Goal: Task Accomplishment & Management: Complete application form

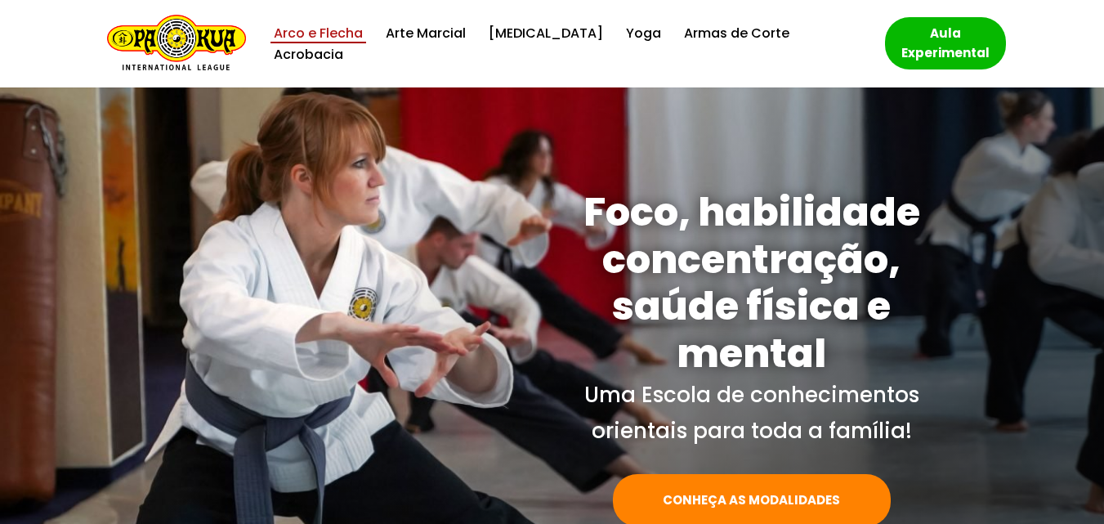
click at [343, 44] on link "Arco e Flecha" at bounding box center [318, 33] width 89 height 22
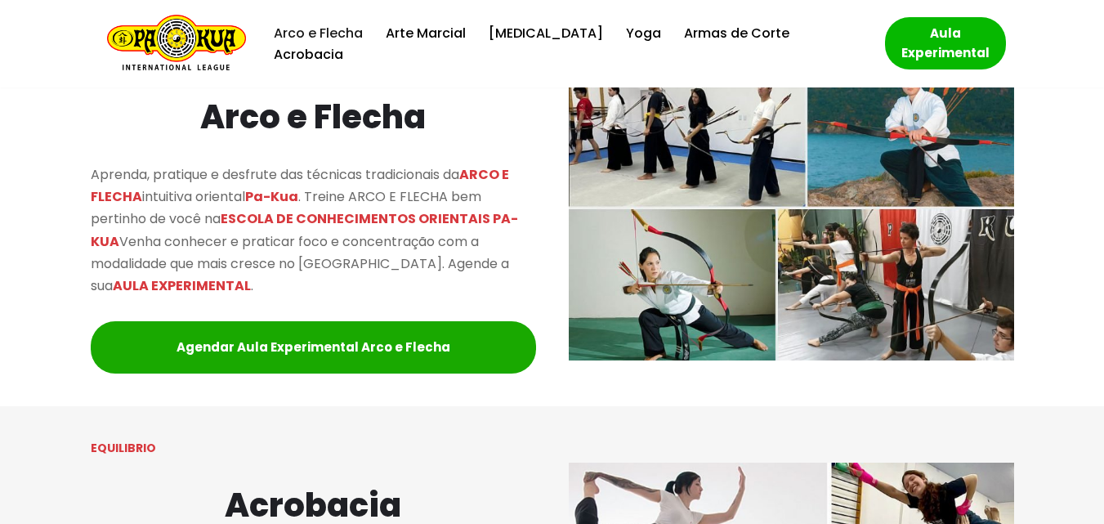
scroll to position [1537, 0]
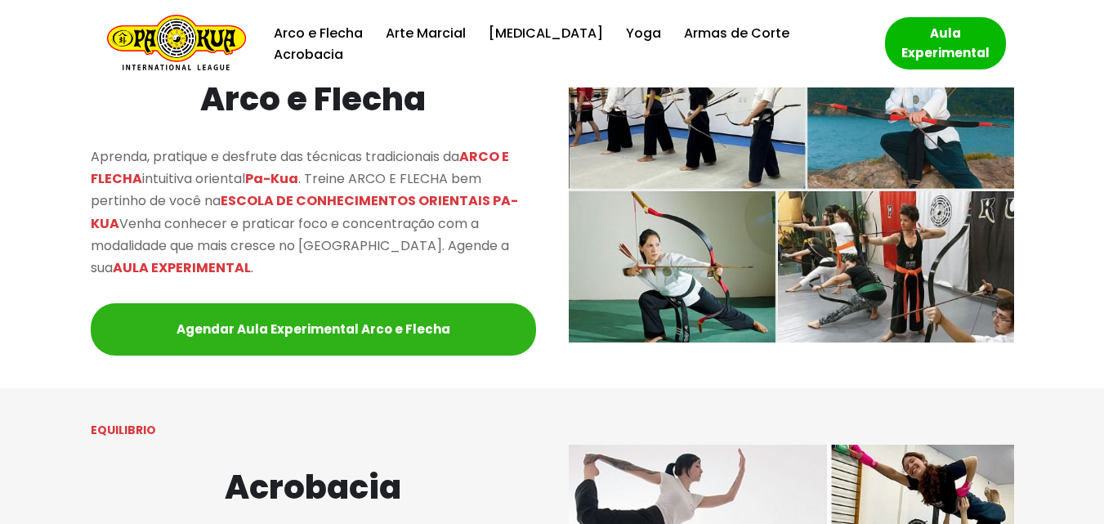
click at [315, 334] on link "Agendar Aula Experimental Arco e Flecha" at bounding box center [313, 329] width 445 height 52
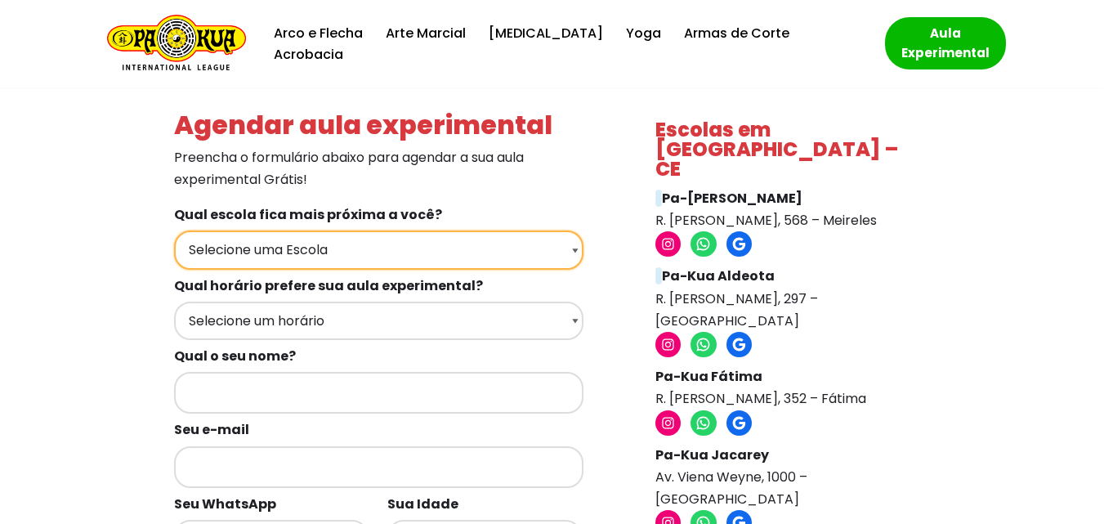
click at [449, 239] on select "Selecione uma Escola Fortaleza - Pa-Kua Meireles Fortaleza - Pa-Kua Aldeota For…" at bounding box center [378, 249] width 409 height 38
select select "Fortaleza - Pa-Kua Aldeota"
click at [174, 230] on select "Selecione uma Escola Fortaleza - Pa-Kua Meireles Fortaleza - Pa-Kua Aldeota For…" at bounding box center [378, 249] width 409 height 38
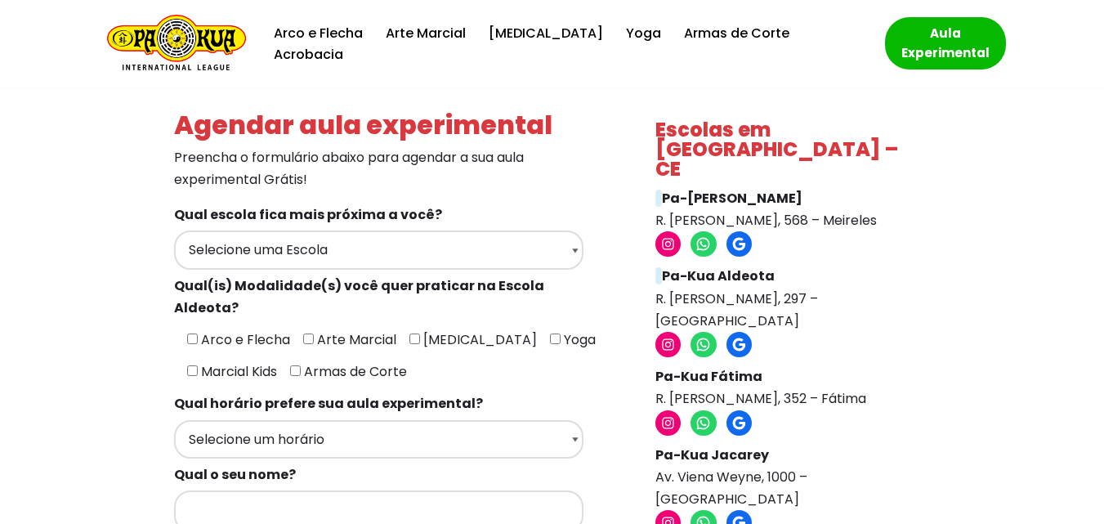
click at [188, 333] on input"] "Arco e Flecha" at bounding box center [192, 338] width 11 height 11
checkbox input"] "true"
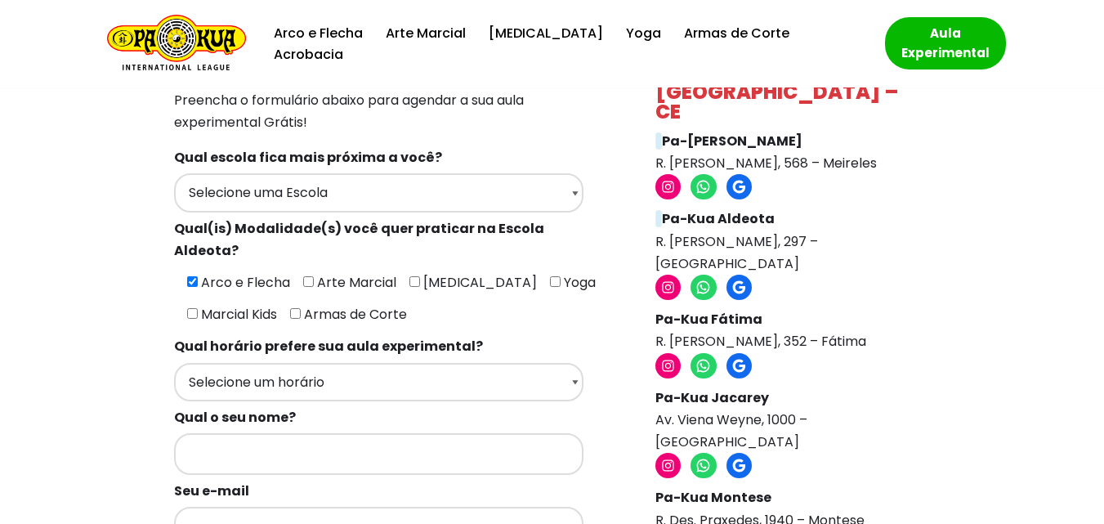
scroll to position [163, 0]
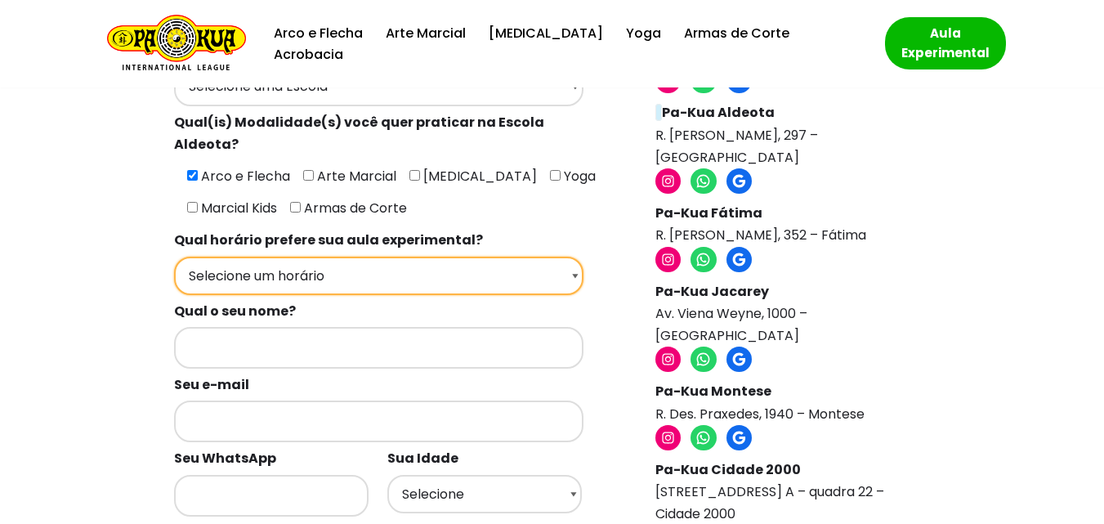
click at [204, 257] on select "Selecione um horário Manhã Tarde Noite" at bounding box center [378, 276] width 409 height 38
select select "Manhã"
click at [174, 257] on select "Selecione um horário Manhã Tarde Noite" at bounding box center [378, 276] width 409 height 38
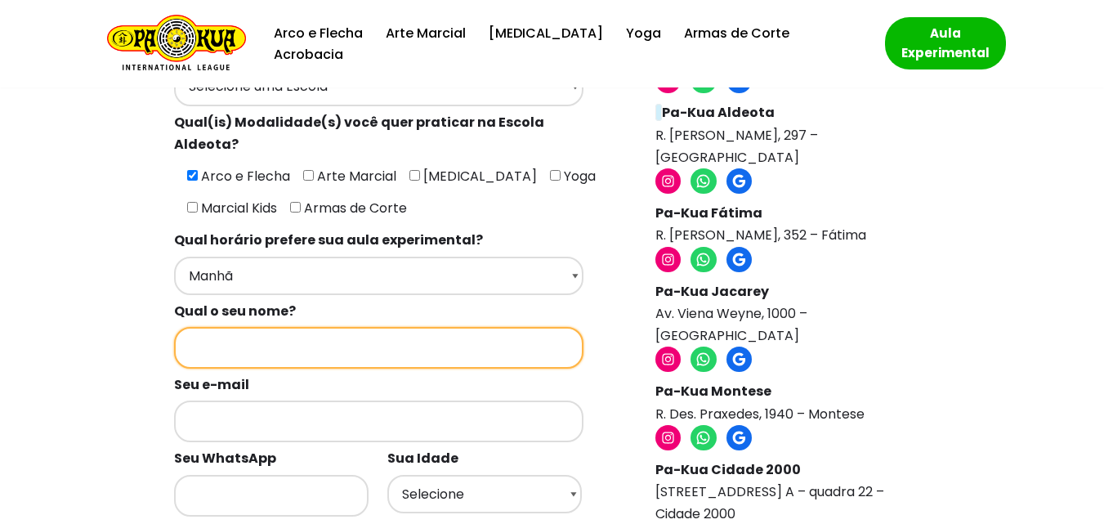
click at [202, 327] on input "Formulários de contato" at bounding box center [378, 348] width 409 height 42
type input "Thayrone Almeida"
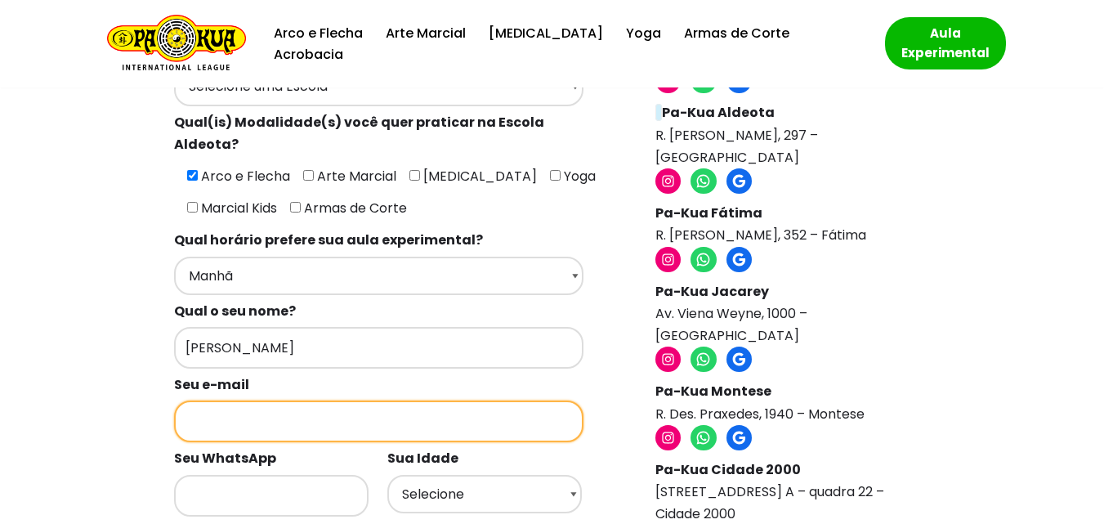
click at [220, 400] on input "Formulários de contato" at bounding box center [378, 421] width 409 height 42
type input "t"
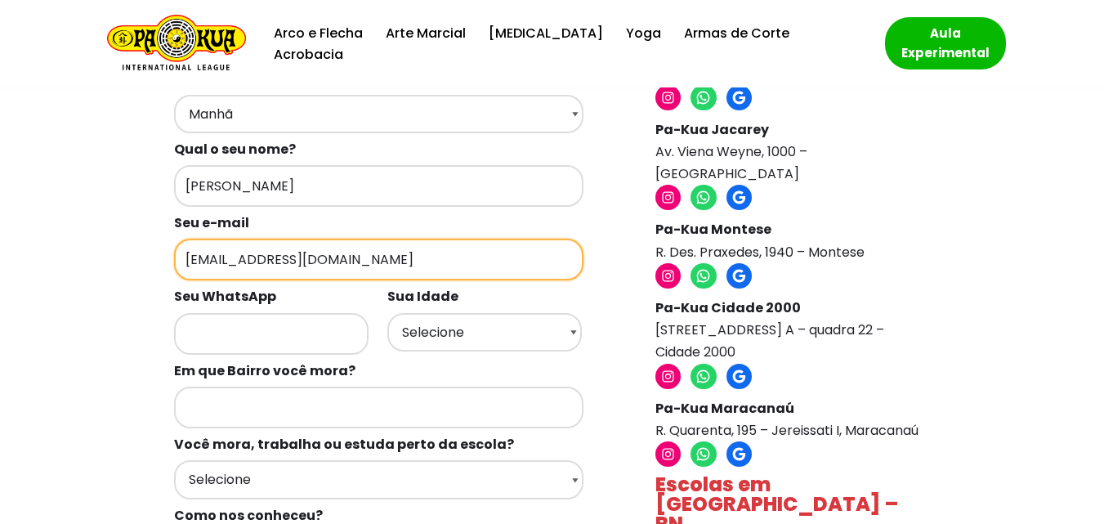
scroll to position [327, 0]
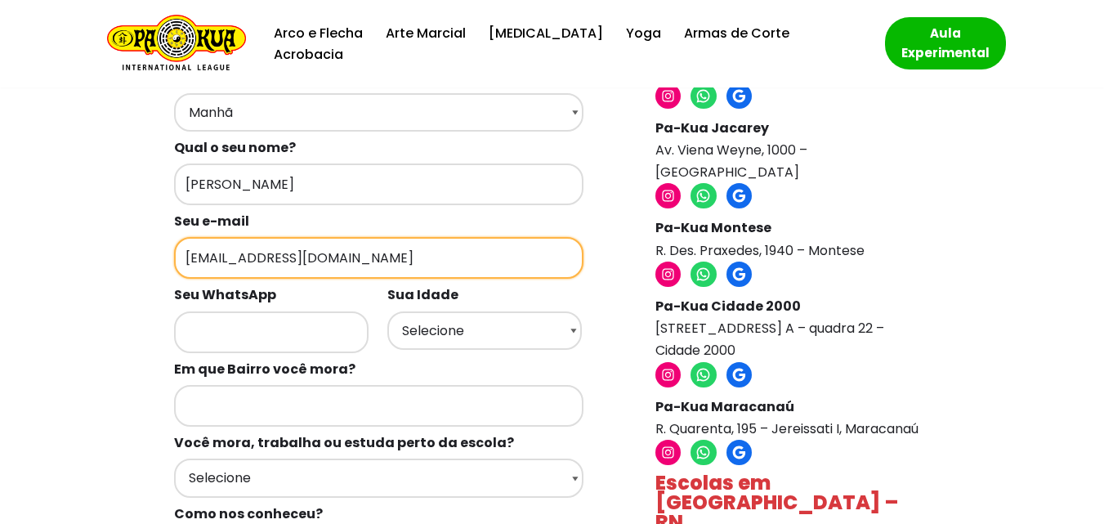
type input "thayronequartzo@gmail.com"
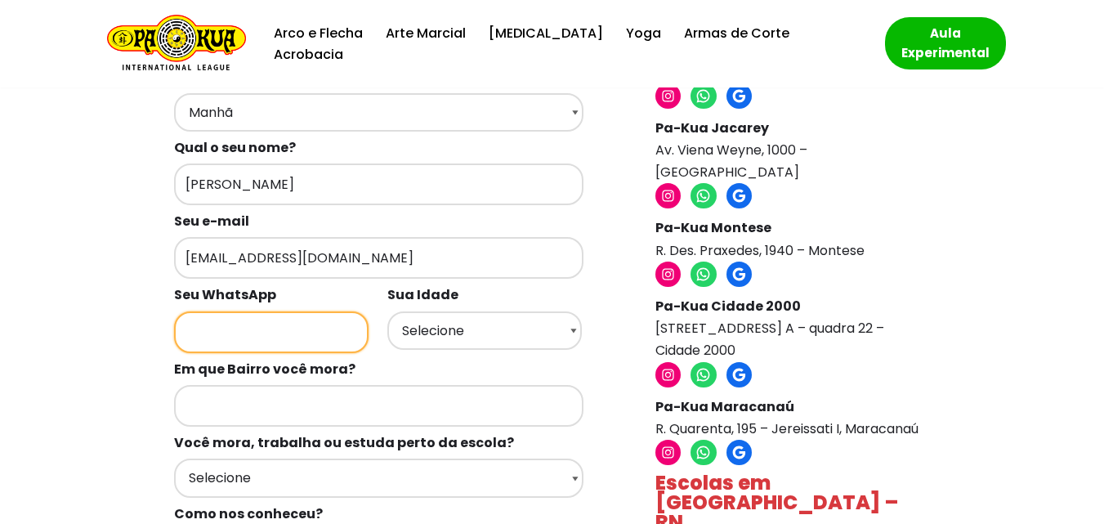
click at [223, 311] on input "Formulários de contato" at bounding box center [271, 332] width 194 height 42
type input "88996481731"
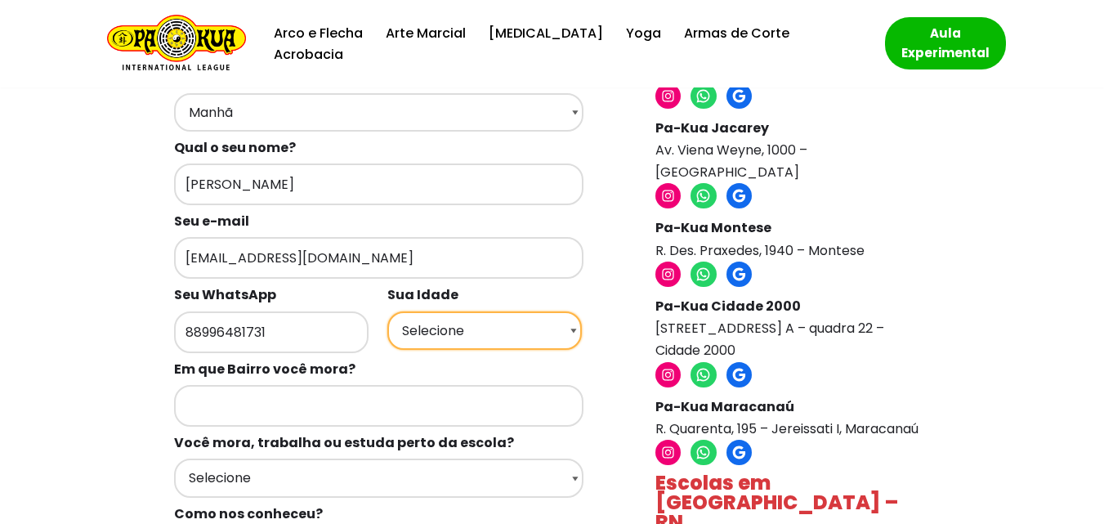
click at [513, 314] on select "Selecione 18 19 20 21 22 23 24 25 26 27 28 29 30 31 32 33 34 35 36 37 38 39 40 …" at bounding box center [484, 330] width 194 height 38
select select "19"
click at [387, 311] on select "Selecione 18 19 20 21 22 23 24 25 26 27 28 29 30 31 32 33 34 35 36 37 38 39 40 …" at bounding box center [484, 330] width 194 height 38
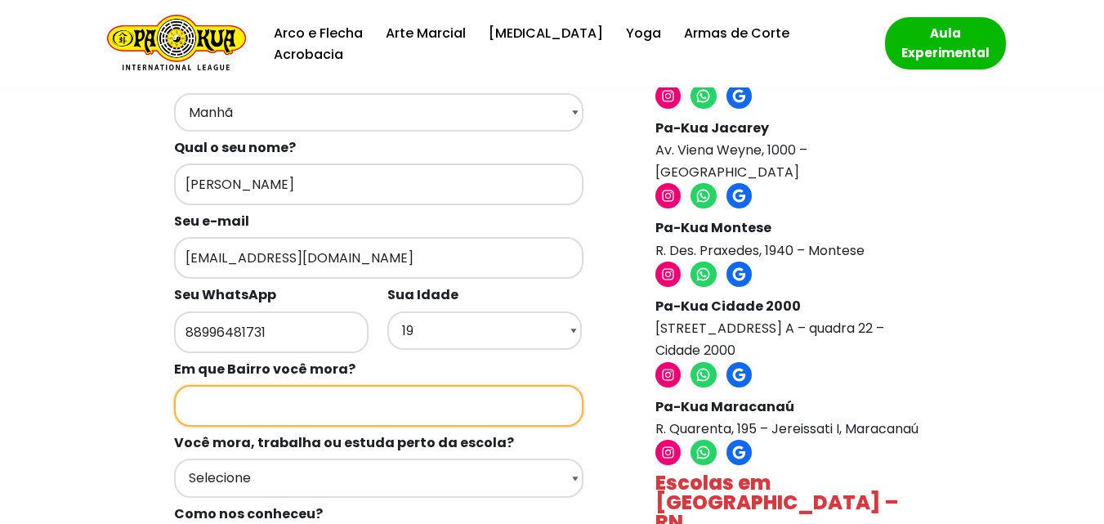
click at [368, 388] on input "Formulários de contato" at bounding box center [378, 406] width 409 height 42
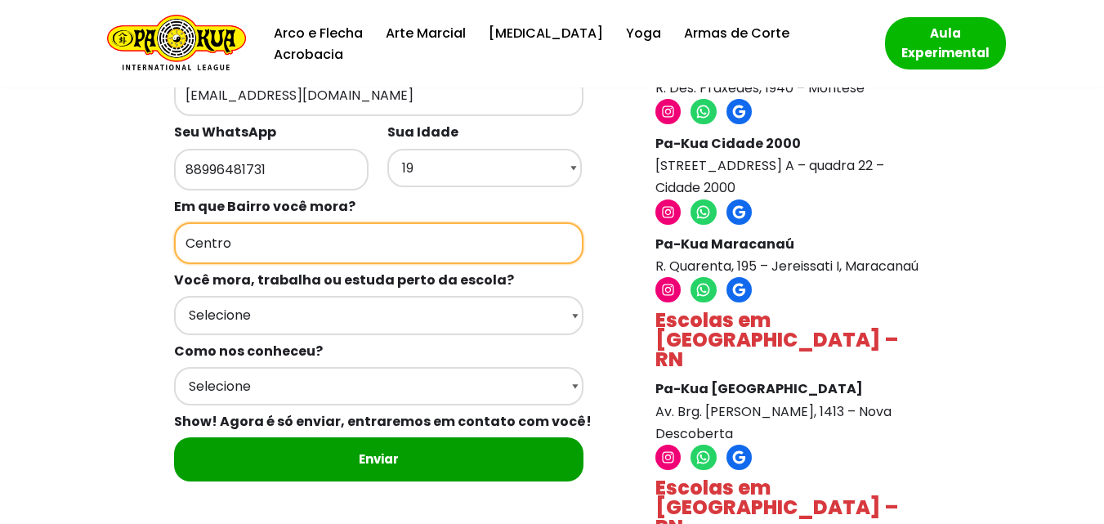
scroll to position [490, 0]
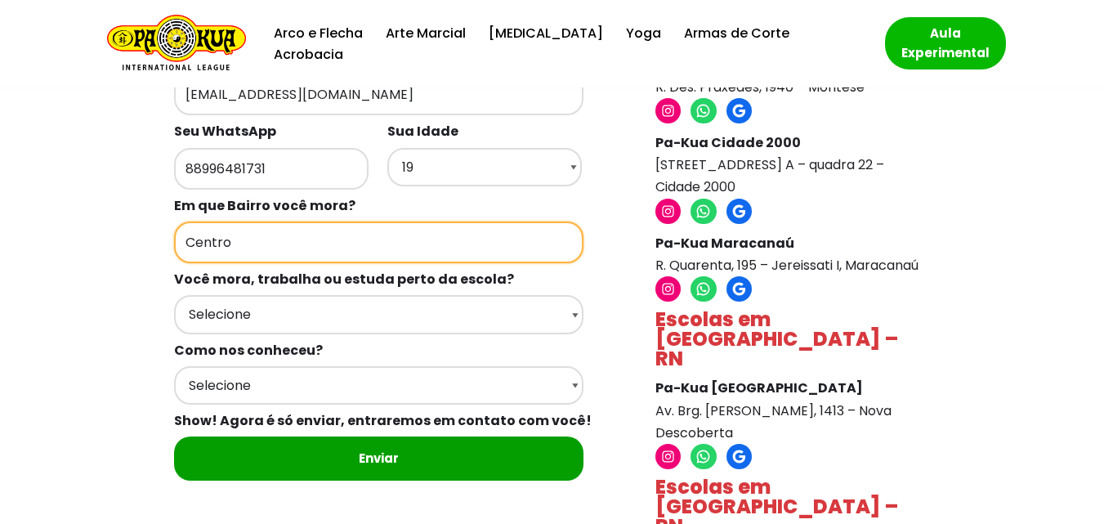
type input "Centro"
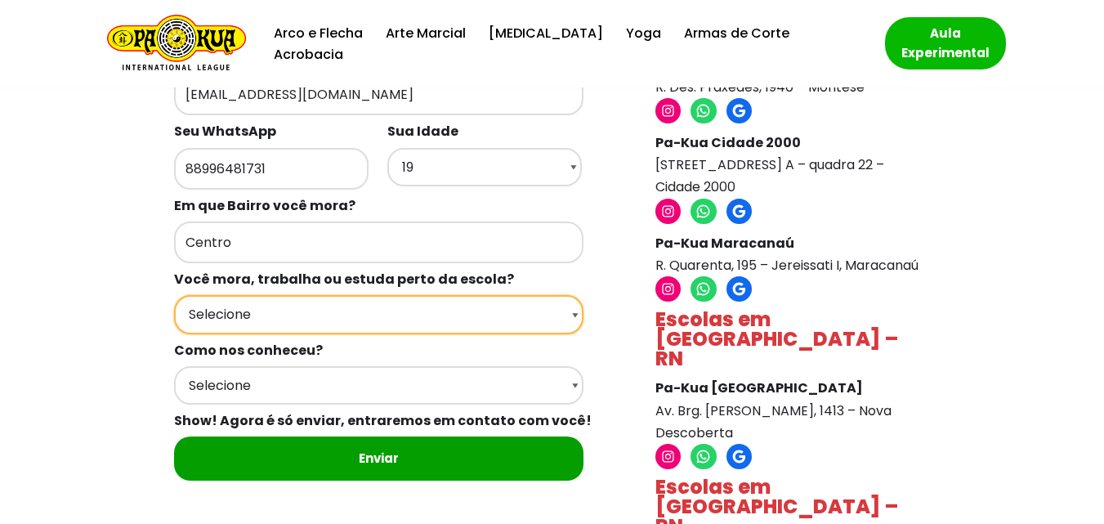
click at [315, 303] on select "Selecione Moro Perto Trabalho Perto Estudo Perto Passo Perto" at bounding box center [378, 314] width 409 height 38
select select "Moro Perto"
click at [174, 295] on select "Selecione Moro Perto Trabalho Perto Estudo Perto Passo Perto" at bounding box center [378, 314] width 409 height 38
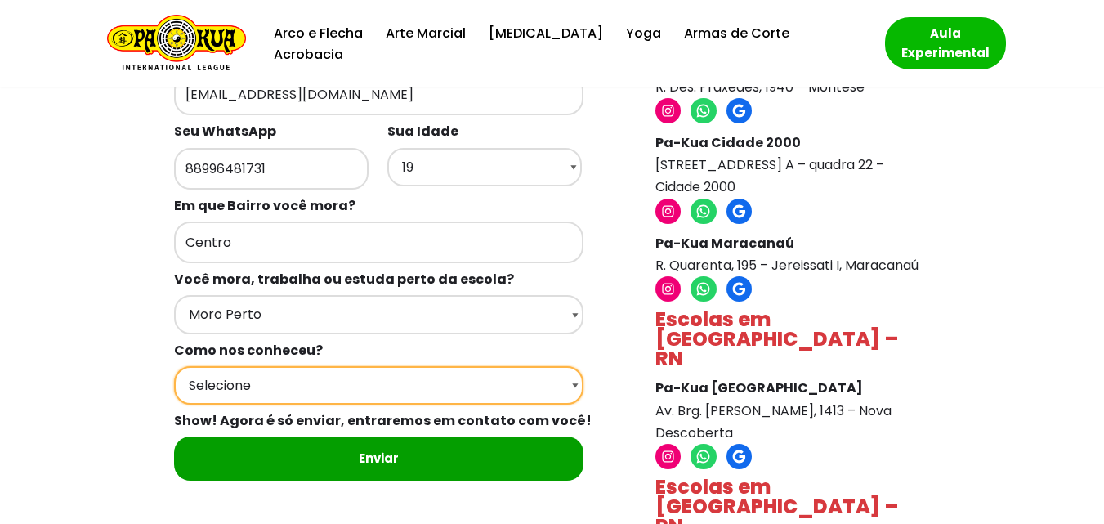
click at [249, 369] on select "Selecione Google Passei em frente Indicação Instagram Facebook" at bounding box center [378, 385] width 409 height 38
select select "Google"
click at [174, 366] on select "Selecione Google Passei em frente Indicação Instagram Facebook" at bounding box center [378, 385] width 409 height 38
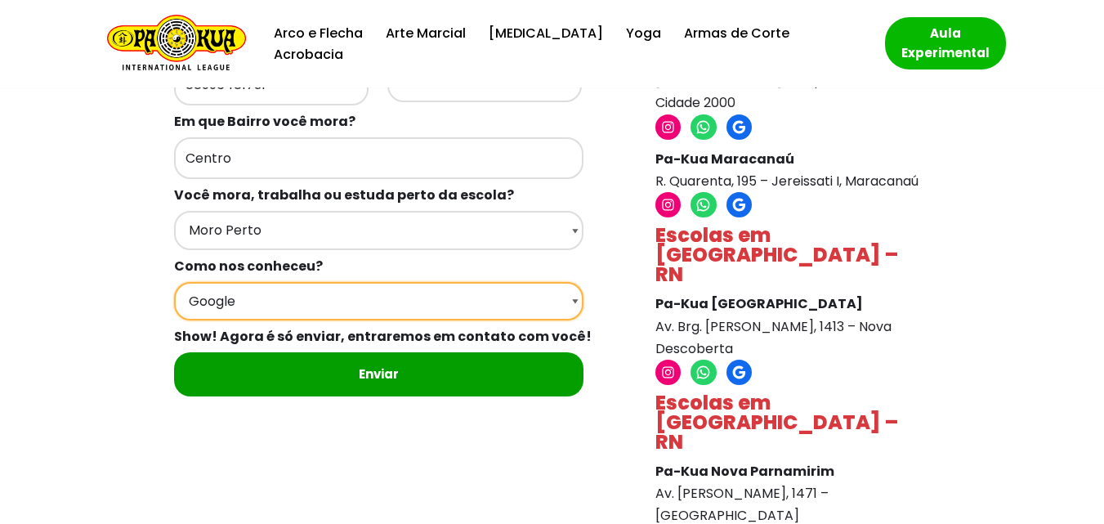
scroll to position [654, 0]
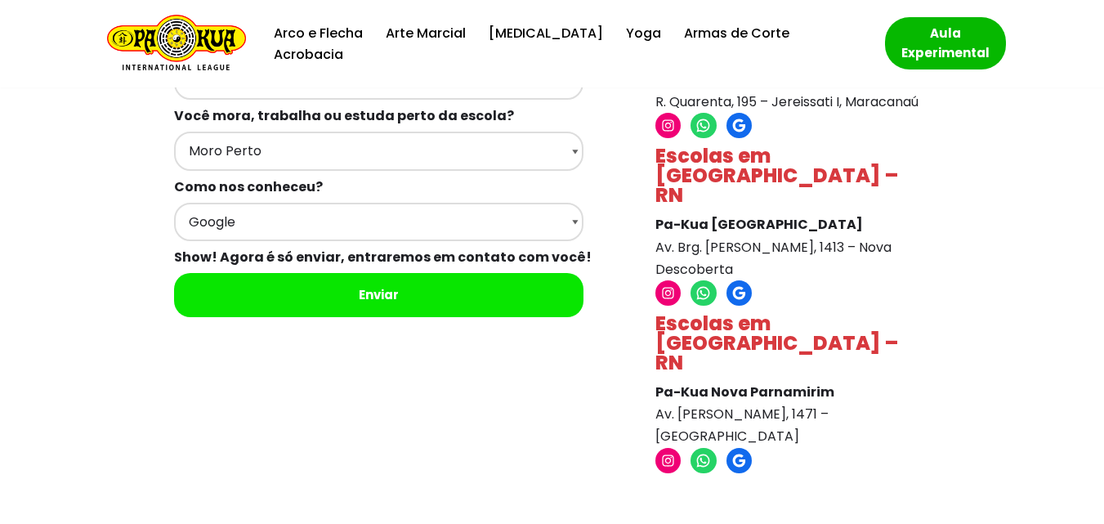
click at [361, 273] on input "Enviar" at bounding box center [378, 295] width 409 height 44
